Goal: Information Seeking & Learning: Learn about a topic

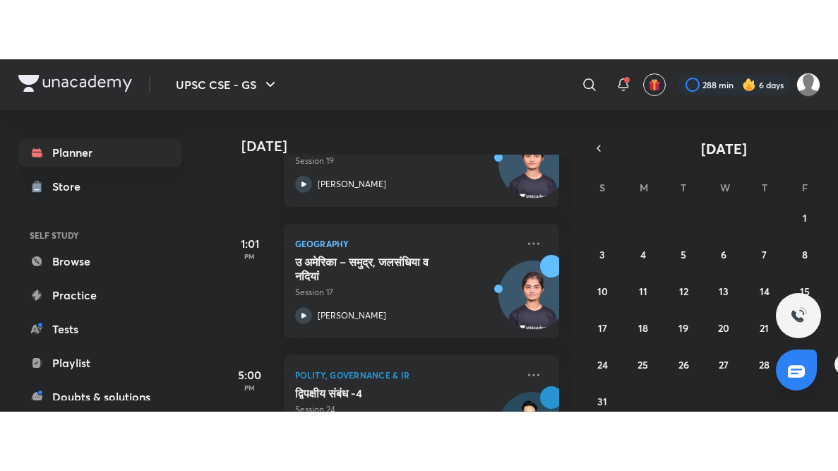
scroll to position [277, 0]
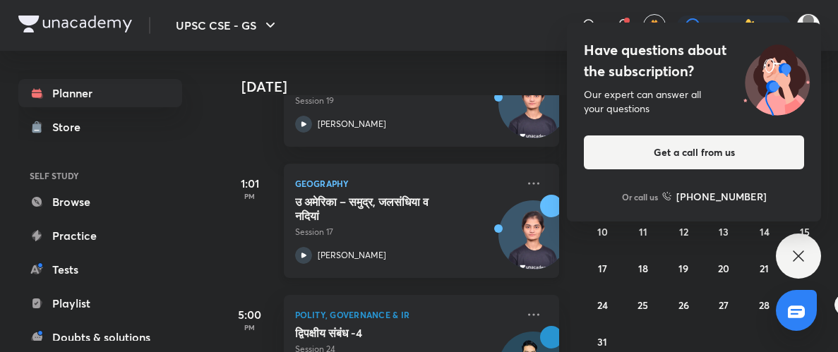
click at [310, 258] on div at bounding box center [303, 255] width 17 height 17
